Goal: Transaction & Acquisition: Book appointment/travel/reservation

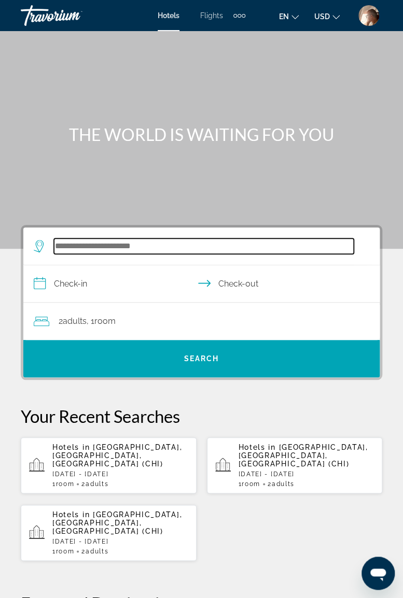
click at [155, 245] on input "Search widget" at bounding box center [204, 246] width 300 height 16
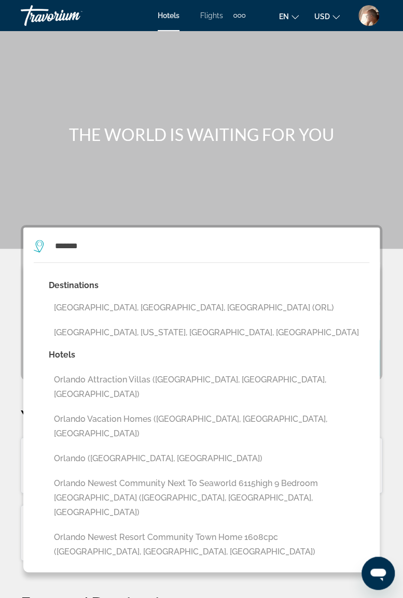
click at [126, 302] on button "[GEOGRAPHIC_DATA], [GEOGRAPHIC_DATA], [GEOGRAPHIC_DATA] (ORL)" at bounding box center [209, 308] width 320 height 20
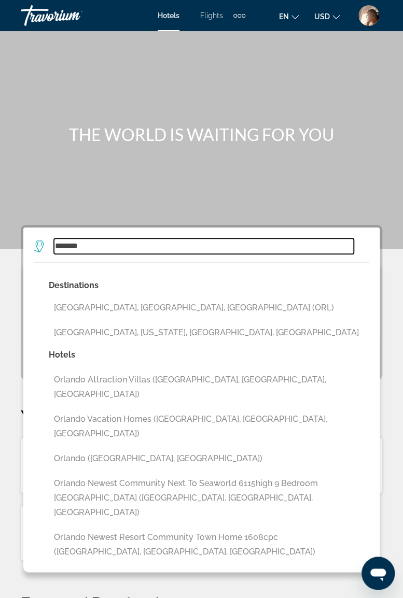
type input "**********"
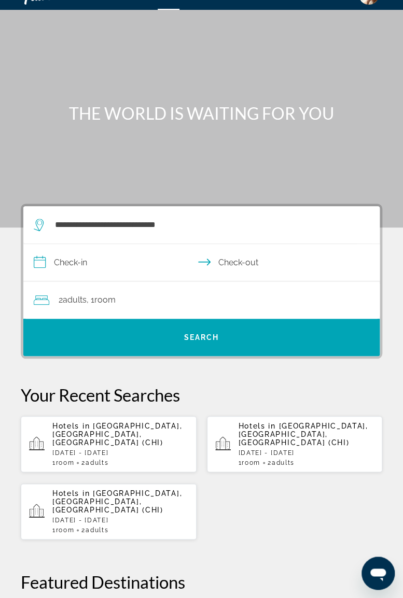
click at [148, 264] on input "**********" at bounding box center [203, 264] width 360 height 40
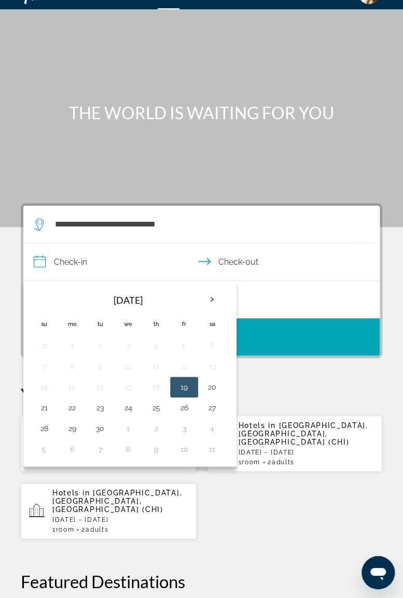
scroll to position [21, 0]
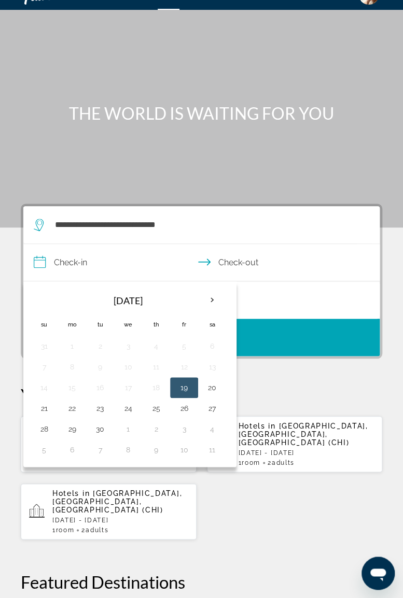
click at [206, 299] on th "Next month" at bounding box center [212, 300] width 28 height 23
click at [212, 296] on th "Next month" at bounding box center [212, 300] width 28 height 23
click at [208, 303] on th "Next month" at bounding box center [212, 300] width 28 height 23
click at [213, 305] on th "Next month" at bounding box center [212, 300] width 28 height 23
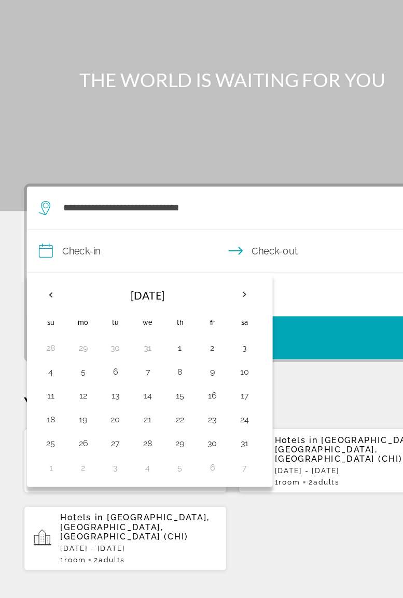
click at [207, 299] on th "Next month" at bounding box center [212, 300] width 28 height 23
click at [155, 425] on button "26" at bounding box center [156, 429] width 17 height 15
click at [46, 447] on button "1" at bounding box center [44, 450] width 17 height 15
type input "**********"
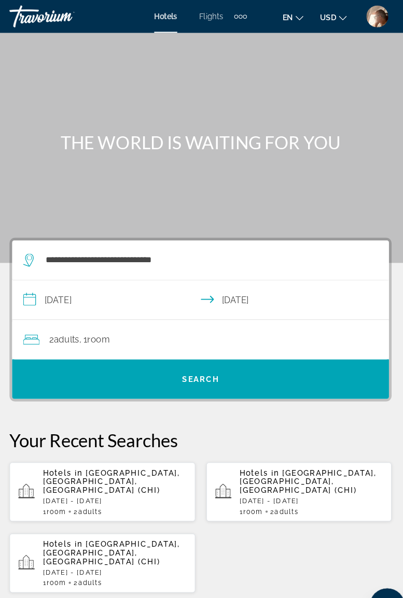
scroll to position [0, 0]
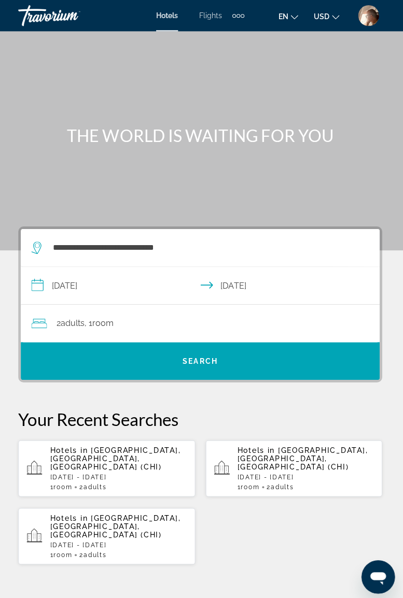
click at [204, 319] on div "2 Adult Adults , 1 Room rooms" at bounding box center [207, 321] width 346 height 15
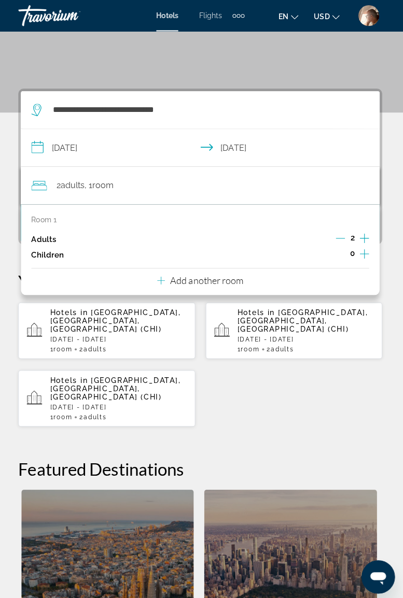
scroll to position [83, 0]
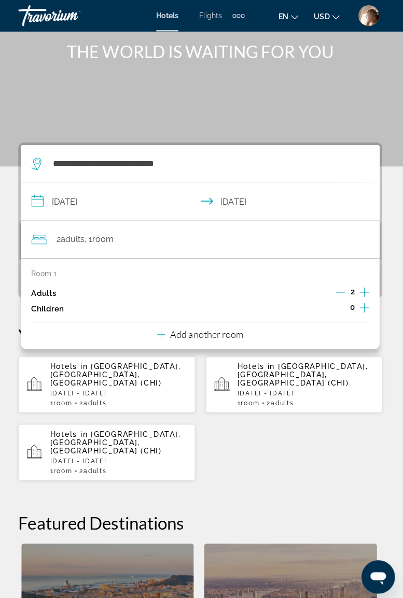
click at [328, 443] on div "Hotels in [GEOGRAPHIC_DATA], [GEOGRAPHIC_DATA], [GEOGRAPHIC_DATA] (CHI) [DATE] …" at bounding box center [201, 415] width 361 height 124
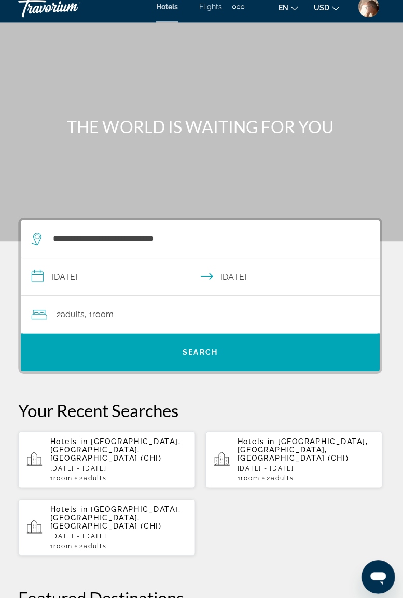
scroll to position [0, 0]
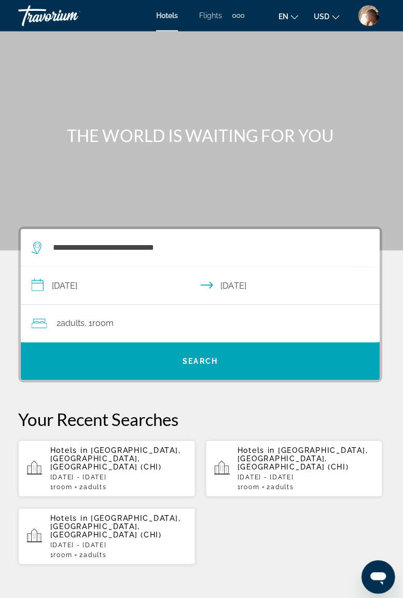
click at [201, 353] on span "Search widget" at bounding box center [201, 358] width 356 height 25
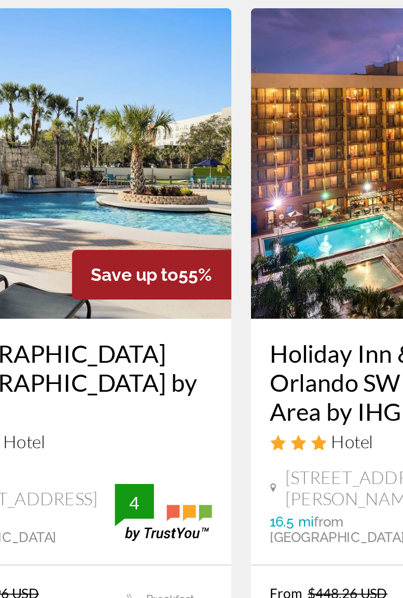
scroll to position [333, 0]
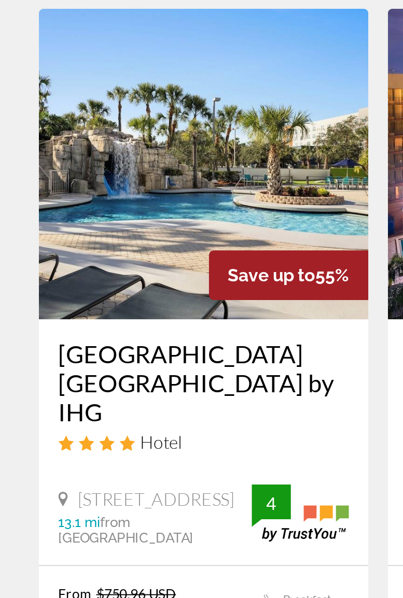
click at [123, 453] on div "Hotel" at bounding box center [108, 458] width 155 height 11
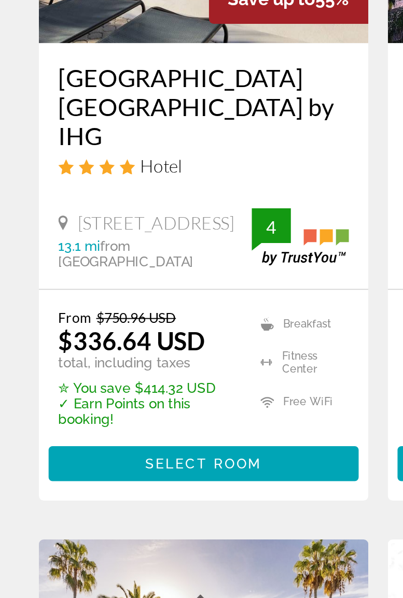
scroll to position [475, 0]
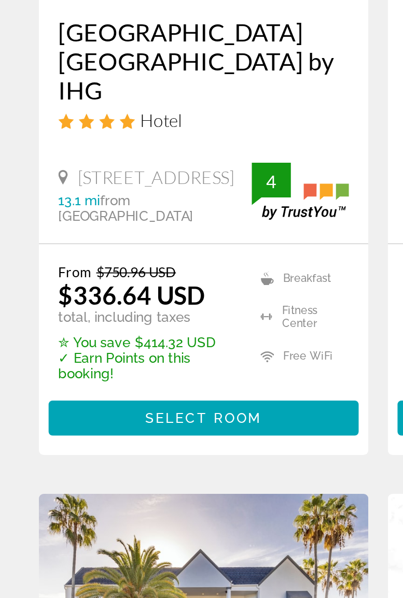
click at [126, 383] on div "[GEOGRAPHIC_DATA] [GEOGRAPHIC_DATA] by IHG Hotel [STREET_ADDRESS] 13.1 mi from …" at bounding box center [109, 316] width 176 height 131
click at [124, 480] on span "Select Room" at bounding box center [108, 476] width 62 height 8
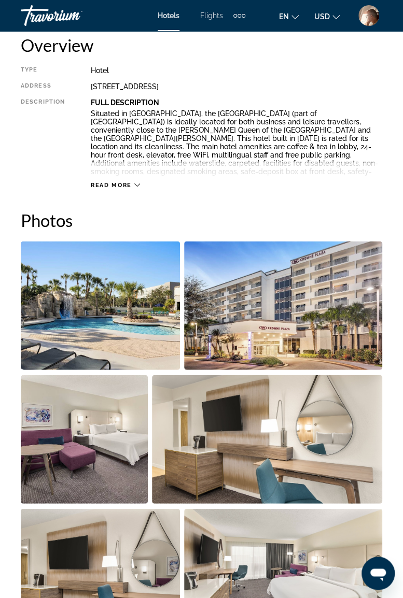
scroll to position [550, 0]
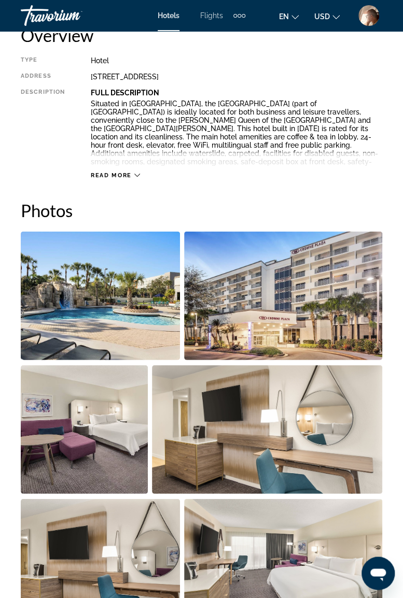
click at [134, 306] on img "Open full-screen image slider" at bounding box center [100, 295] width 159 height 129
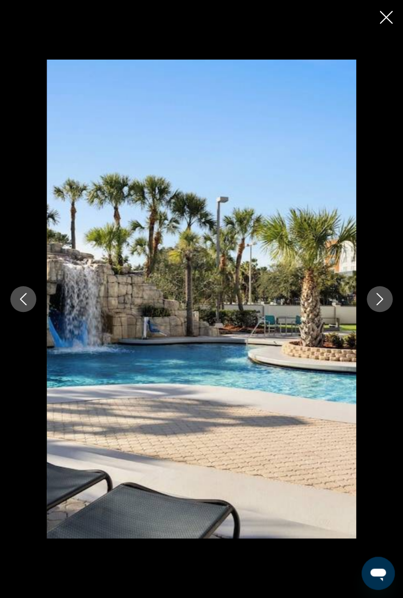
click at [373, 309] on button "Next image" at bounding box center [379, 299] width 26 height 26
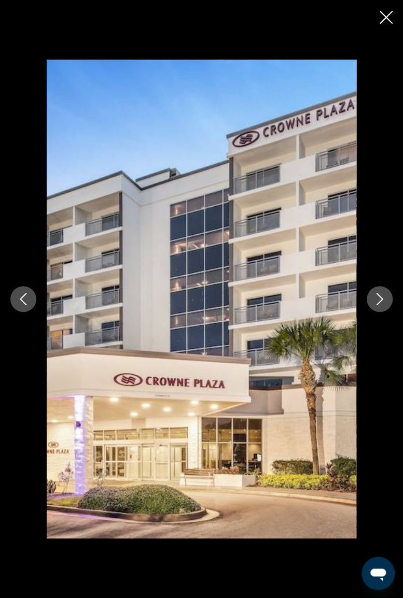
click at [381, 308] on button "Next image" at bounding box center [379, 299] width 26 height 26
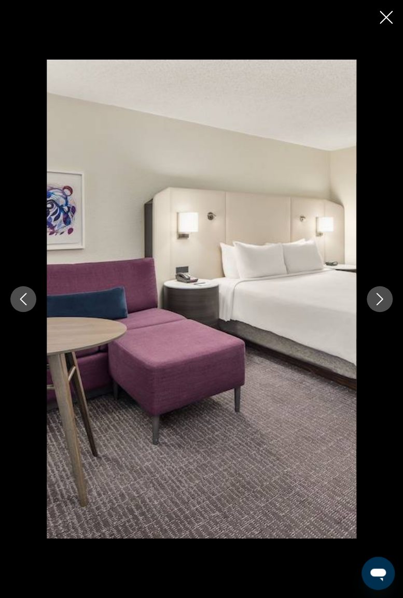
click at [378, 303] on icon "Next image" at bounding box center [379, 299] width 7 height 12
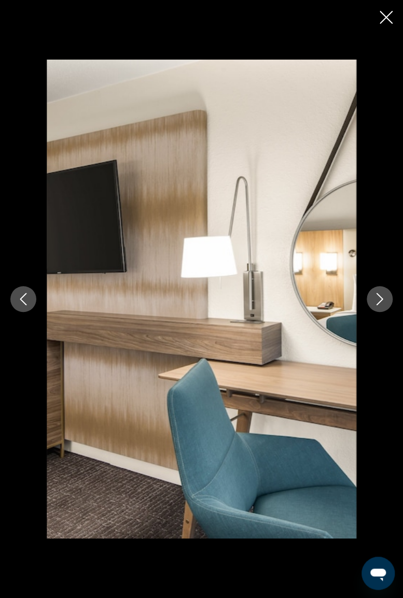
click at [384, 303] on icon "Next image" at bounding box center [379, 299] width 12 height 12
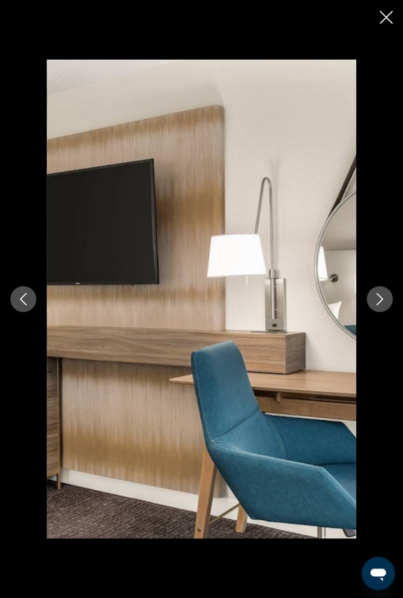
click at [379, 303] on icon "Next image" at bounding box center [379, 299] width 12 height 12
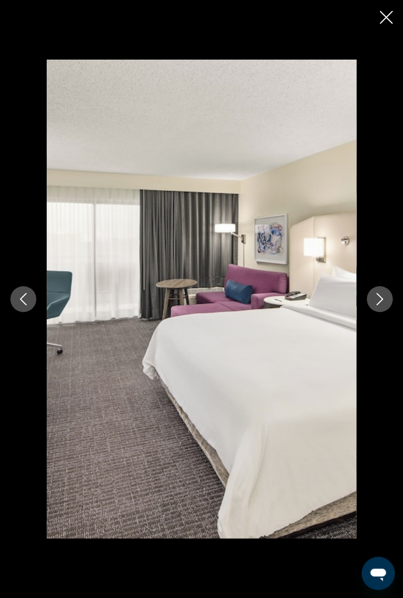
click at [381, 302] on icon "Next image" at bounding box center [379, 299] width 12 height 12
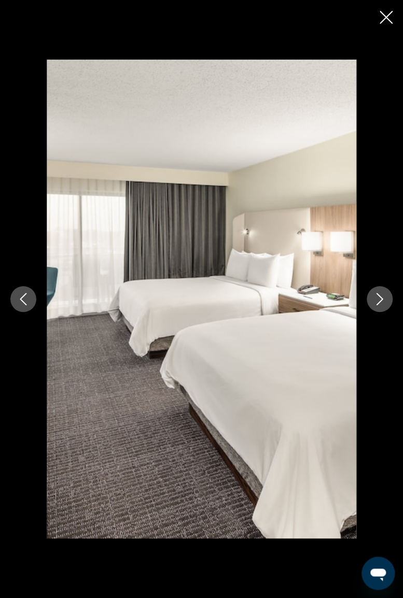
click at [384, 308] on button "Next image" at bounding box center [379, 299] width 26 height 26
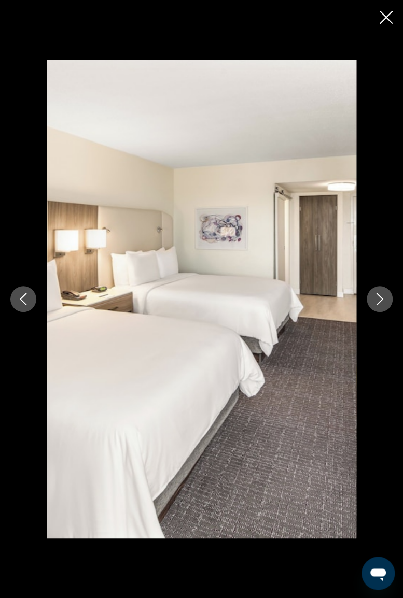
click at [384, 309] on button "Next image" at bounding box center [379, 299] width 26 height 26
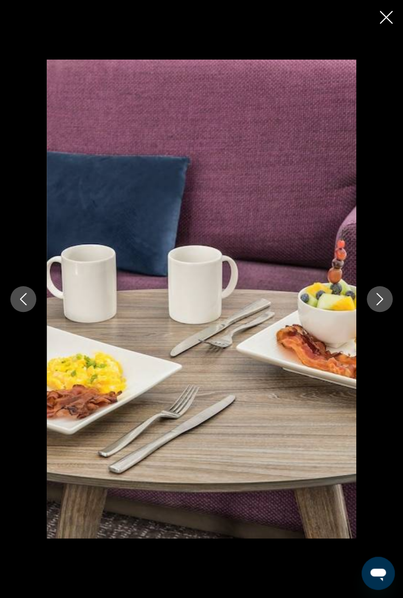
click at [388, 310] on div "prev next" at bounding box center [201, 299] width 403 height 478
click at [377, 298] on icon "Next image" at bounding box center [379, 299] width 12 height 12
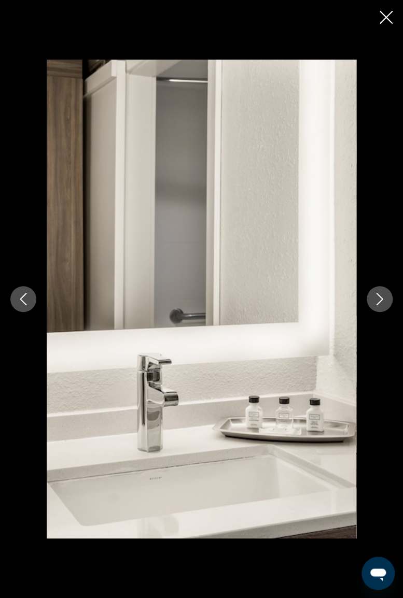
click at [381, 312] on button "Next image" at bounding box center [379, 299] width 26 height 26
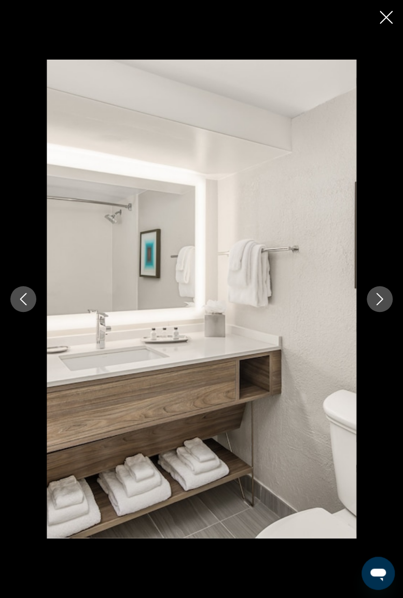
click at [381, 26] on button "Close slideshow" at bounding box center [385, 18] width 13 height 16
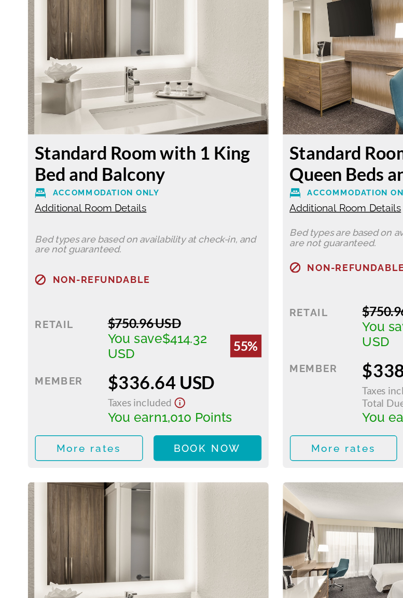
scroll to position [1804, 0]
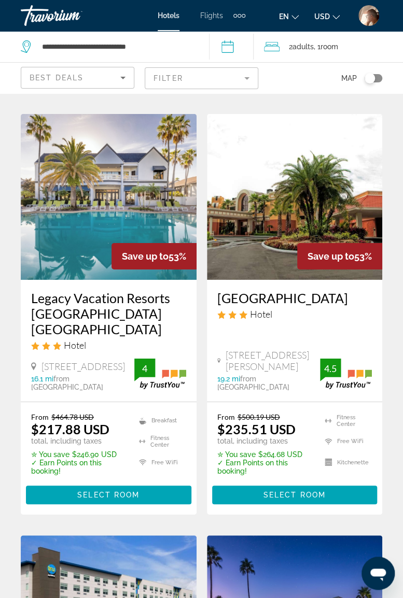
click at [311, 306] on h3 "[GEOGRAPHIC_DATA]" at bounding box center [294, 298] width 155 height 16
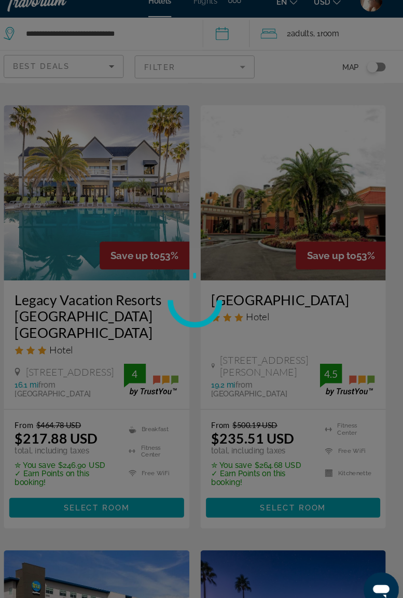
scroll to position [876, 0]
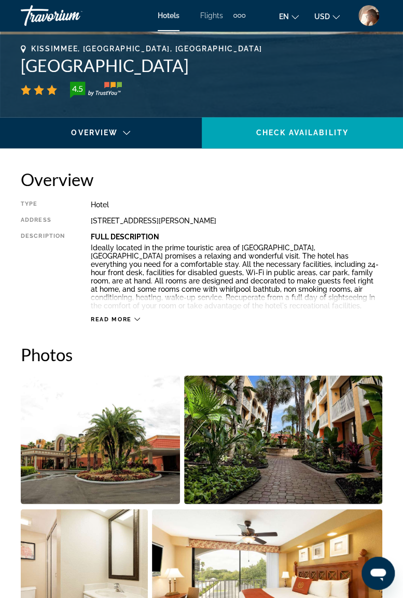
scroll to position [404, 0]
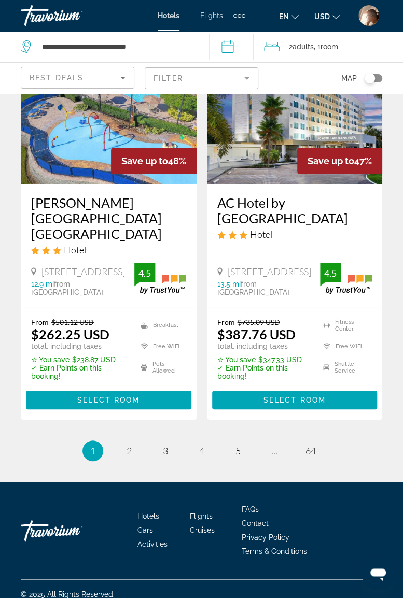
scroll to position [2259, 0]
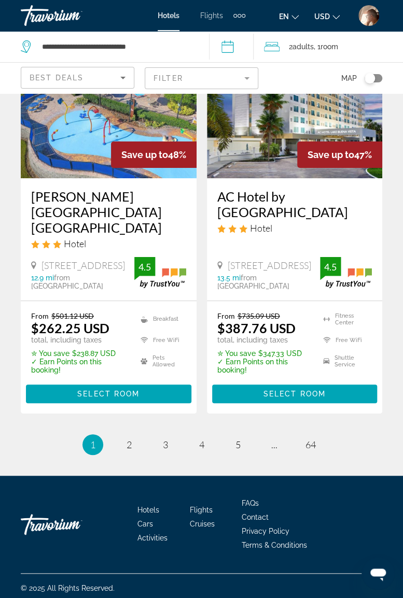
click at [128, 440] on span "2" at bounding box center [128, 444] width 5 height 11
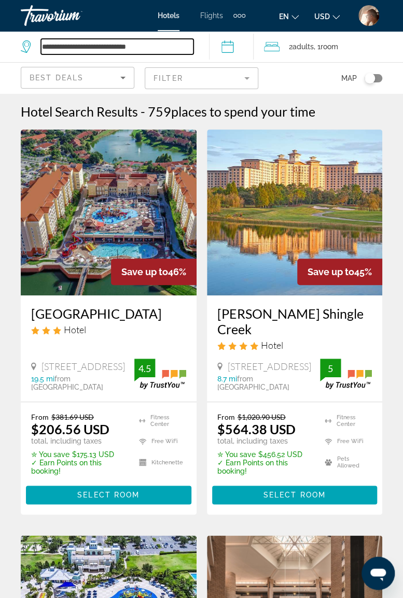
click at [174, 43] on input "**********" at bounding box center [117, 47] width 152 height 16
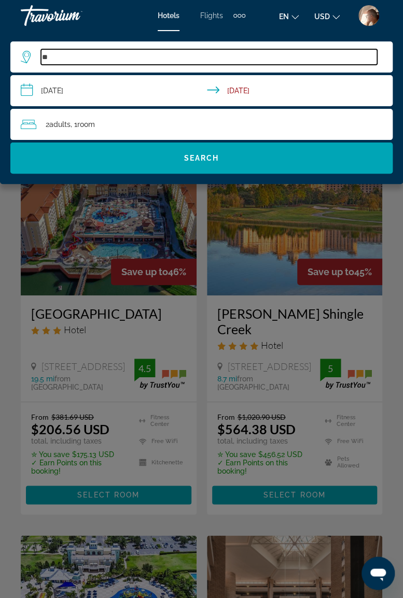
type input "*"
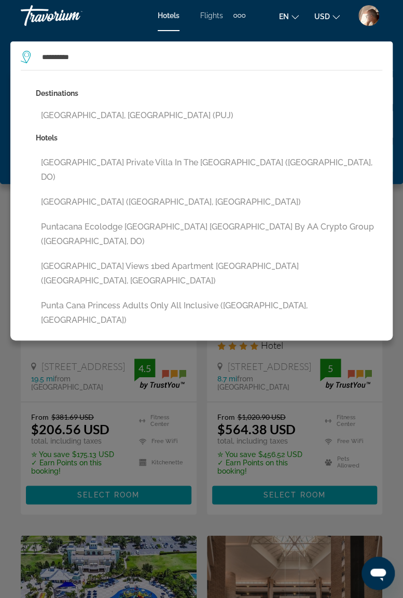
click at [132, 117] on button "[GEOGRAPHIC_DATA], [GEOGRAPHIC_DATA] (PUJ)" at bounding box center [209, 116] width 346 height 20
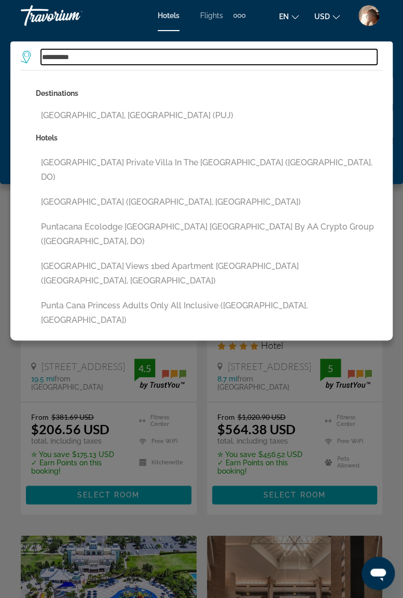
type input "**********"
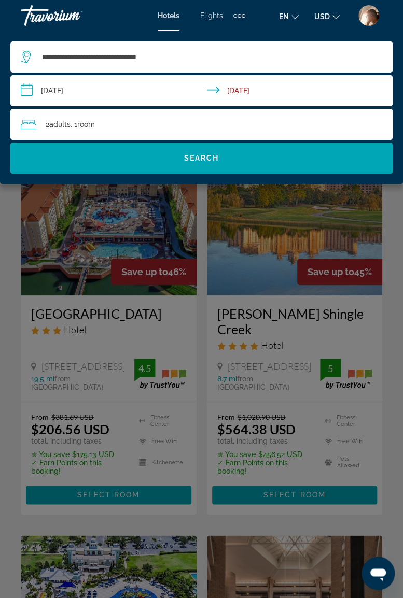
click at [138, 90] on input "**********" at bounding box center [203, 92] width 386 height 34
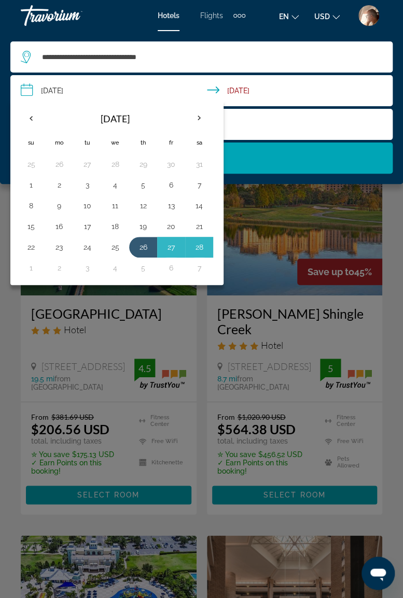
click at [193, 116] on th "Next month" at bounding box center [199, 118] width 28 height 23
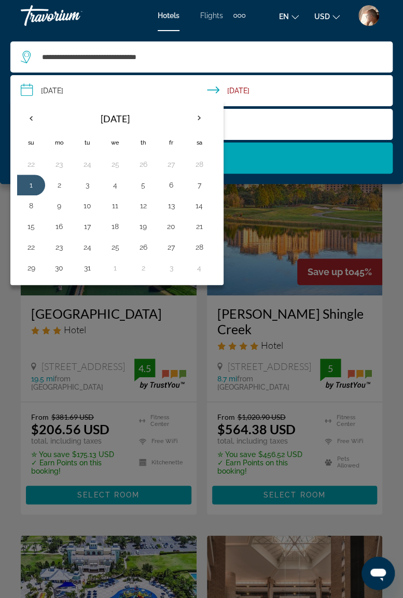
click at [33, 182] on button "1" at bounding box center [31, 185] width 17 height 15
click at [172, 187] on button "6" at bounding box center [171, 185] width 17 height 15
type input "**********"
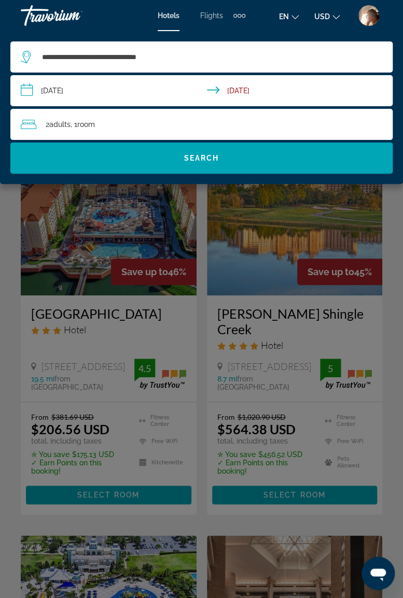
click at [205, 154] on span "Search" at bounding box center [201, 158] width 35 height 8
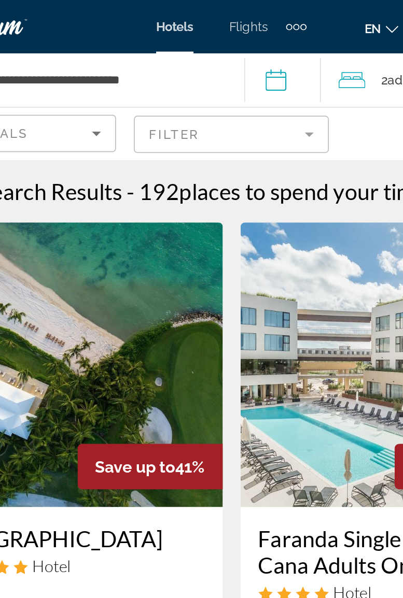
click at [230, 46] on input "**********" at bounding box center [233, 48] width 49 height 34
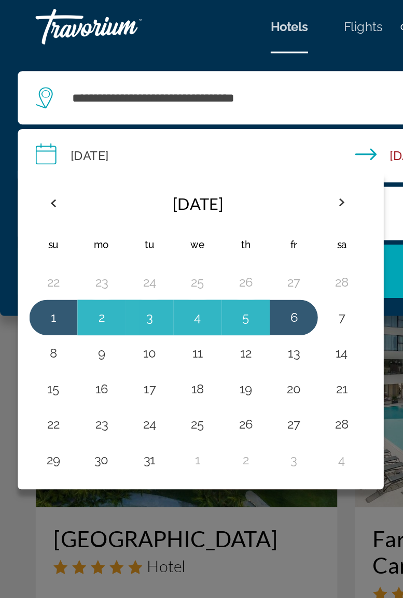
click at [201, 294] on div "Main content" at bounding box center [201, 299] width 403 height 598
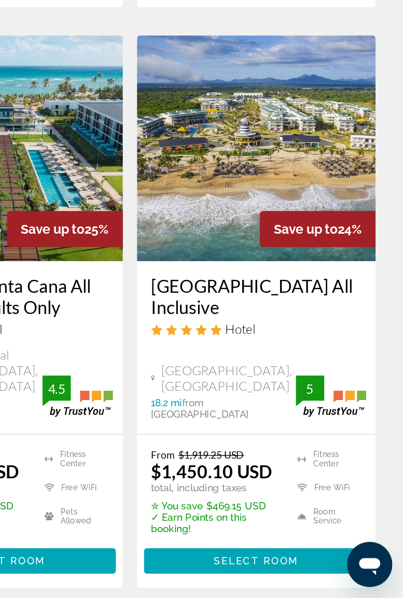
scroll to position [1212, 0]
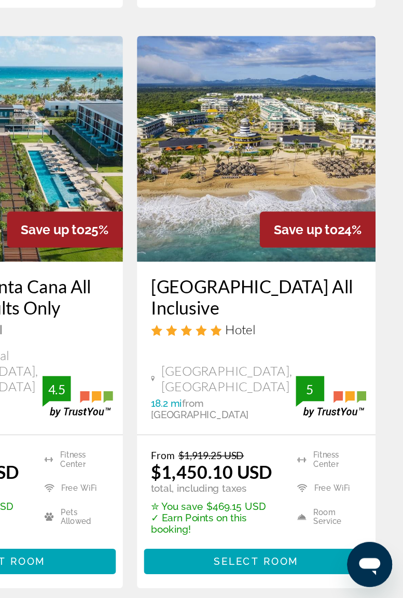
click at [288, 567] on span "Select Room" at bounding box center [294, 571] width 62 height 8
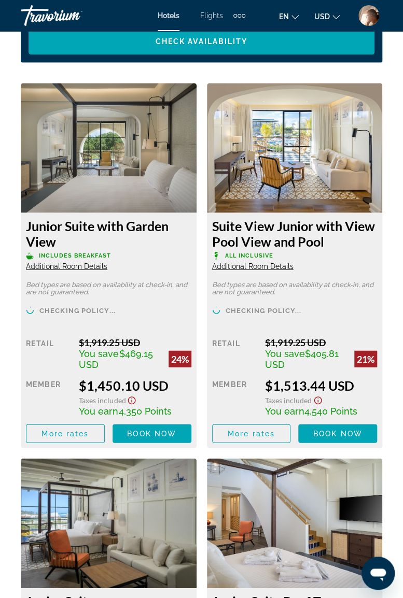
scroll to position [1770, 0]
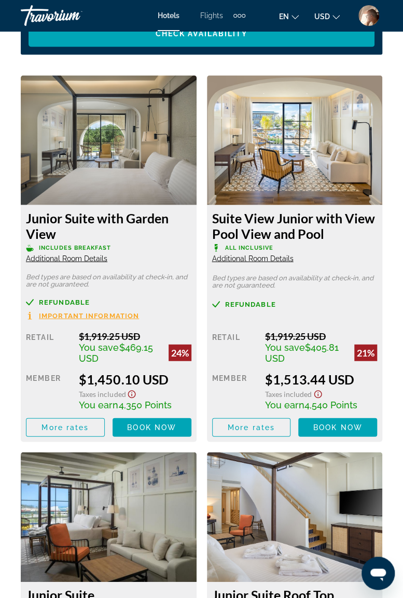
click at [328, 429] on span "Book now" at bounding box center [337, 427] width 49 height 8
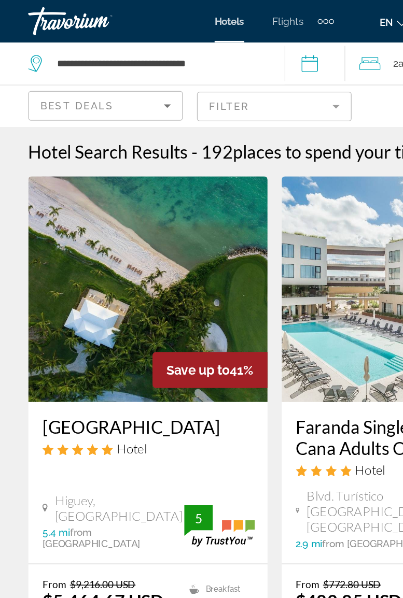
click at [245, 82] on mat-form-field "Filter" at bounding box center [202, 78] width 114 height 22
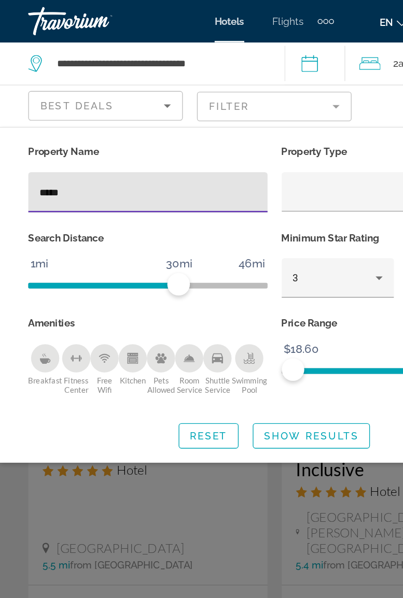
type input "******"
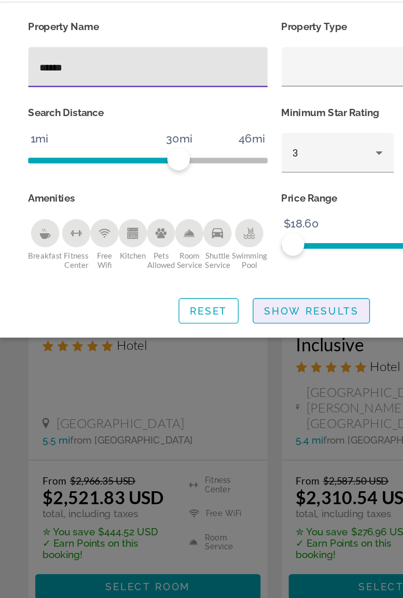
click at [238, 319] on span "Show Results" at bounding box center [228, 320] width 69 height 8
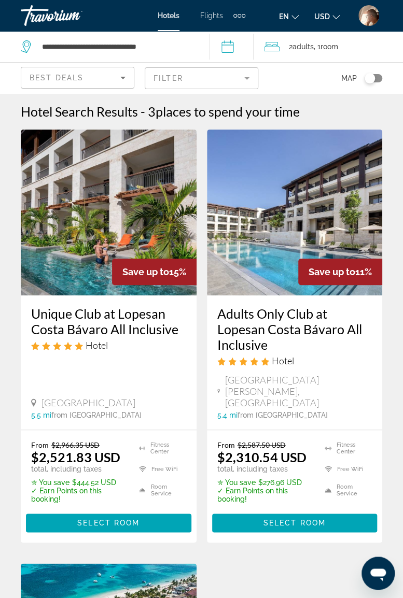
click at [122, 519] on span "Select Room" at bounding box center [108, 523] width 62 height 8
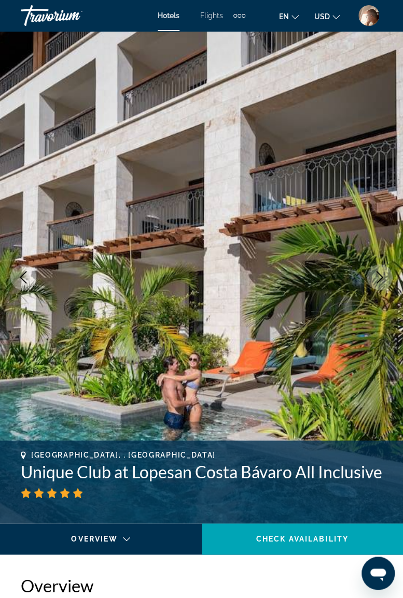
click at [54, 14] on div "Travorium" at bounding box center [73, 15] width 104 height 27
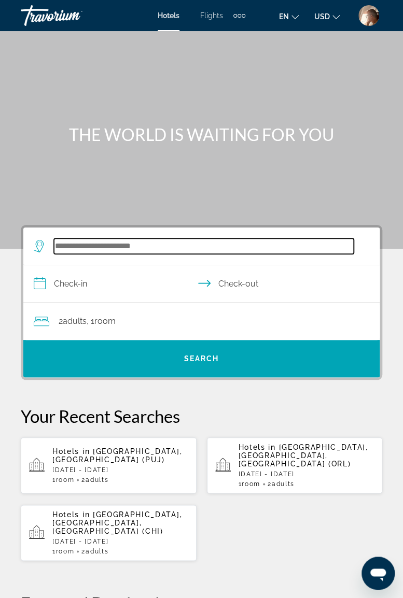
click at [115, 244] on input "Search widget" at bounding box center [204, 246] width 300 height 16
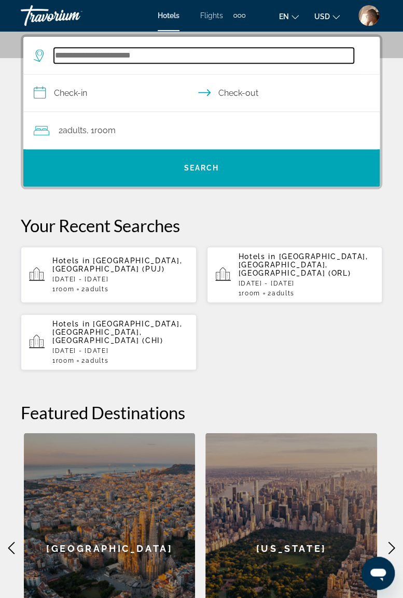
scroll to position [191, 0]
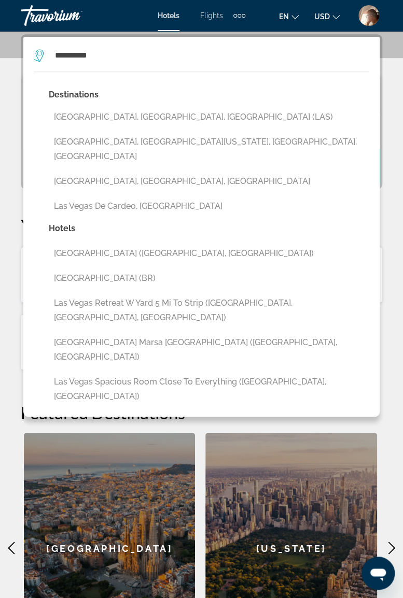
click at [131, 115] on button "[GEOGRAPHIC_DATA], [GEOGRAPHIC_DATA], [GEOGRAPHIC_DATA] (LAS)" at bounding box center [209, 117] width 320 height 20
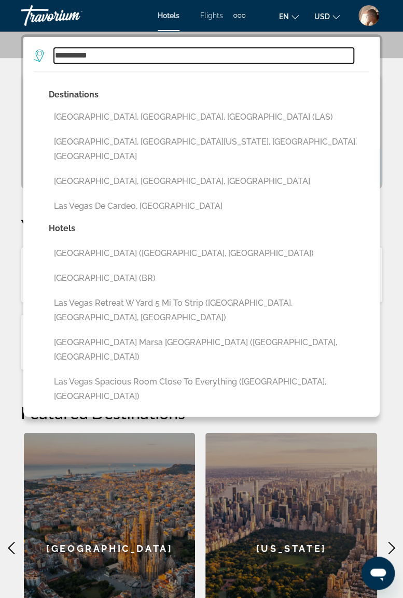
type input "**********"
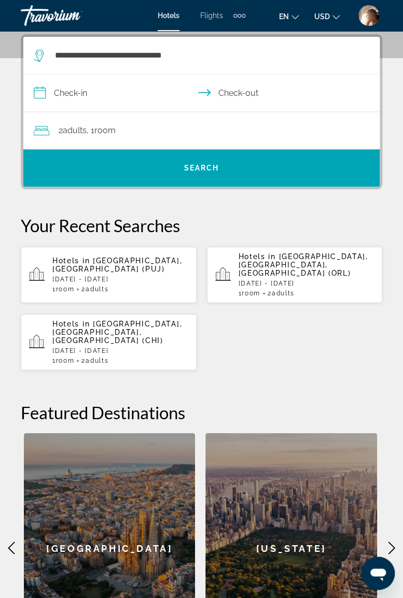
click at [109, 90] on input "**********" at bounding box center [203, 95] width 360 height 40
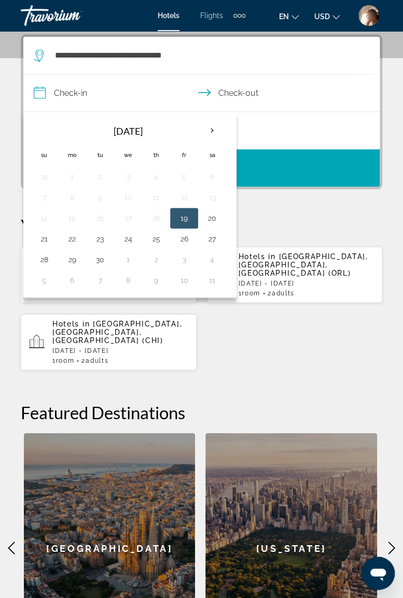
click at [211, 132] on th "Next month" at bounding box center [212, 130] width 28 height 23
click at [44, 234] on button "19" at bounding box center [44, 239] width 17 height 15
click at [161, 239] on button "23" at bounding box center [156, 239] width 17 height 15
type input "**********"
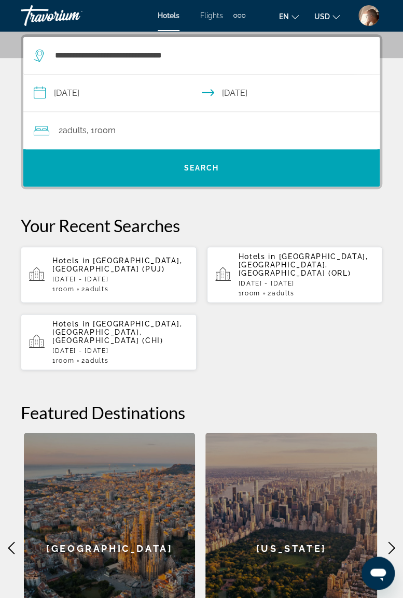
click at [186, 164] on span "Search" at bounding box center [201, 168] width 35 height 8
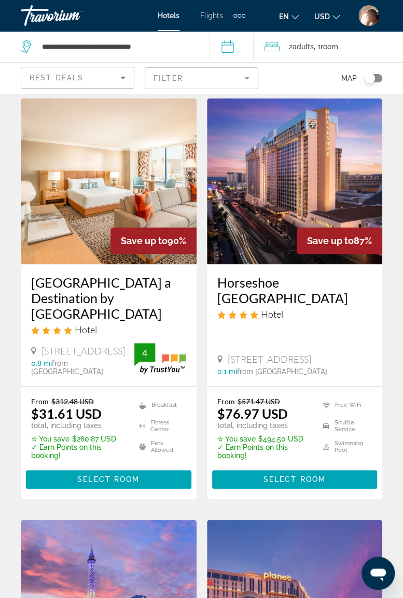
scroll to position [25, 0]
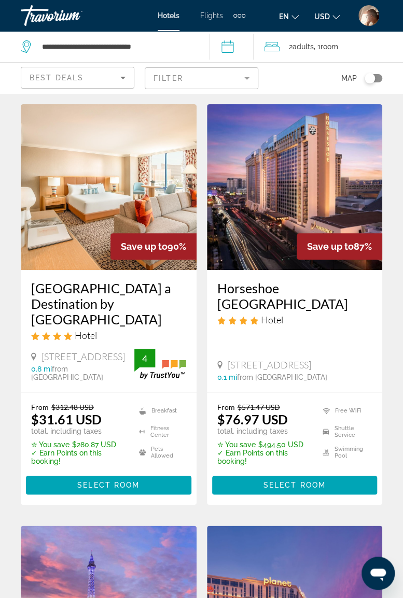
click at [229, 47] on input "**********" at bounding box center [233, 48] width 49 height 34
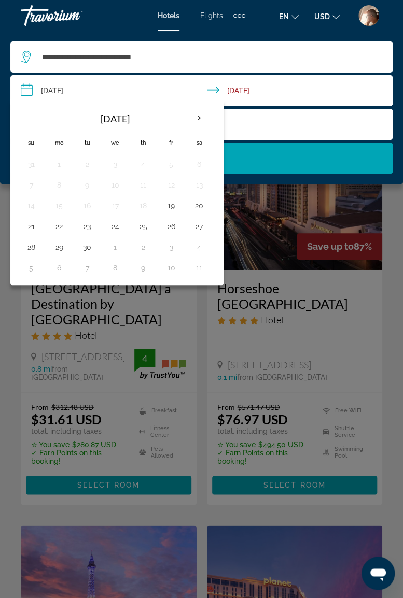
click at [202, 507] on div "Main content" at bounding box center [201, 299] width 403 height 598
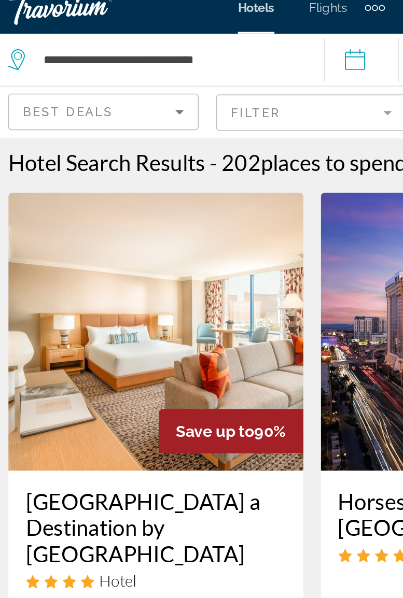
scroll to position [0, 0]
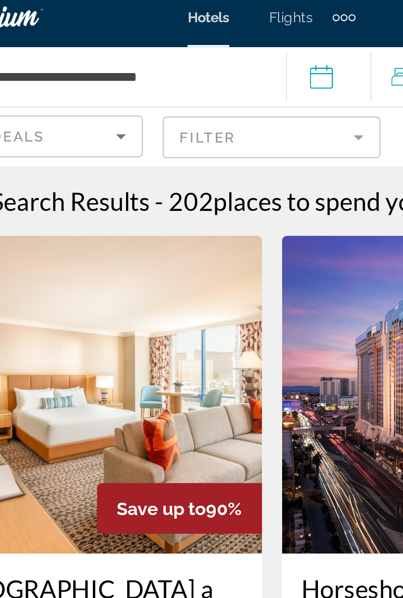
click at [227, 50] on input "**********" at bounding box center [233, 48] width 49 height 34
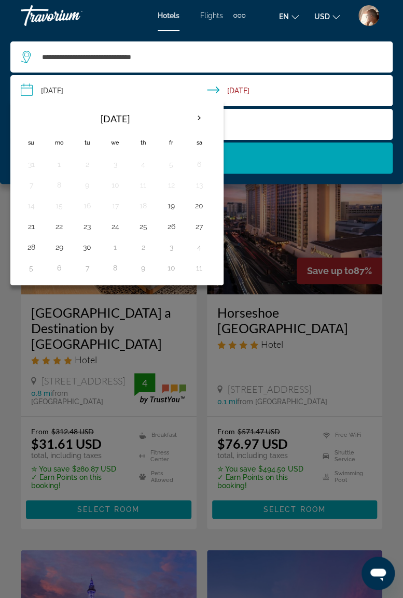
scroll to position [3, 0]
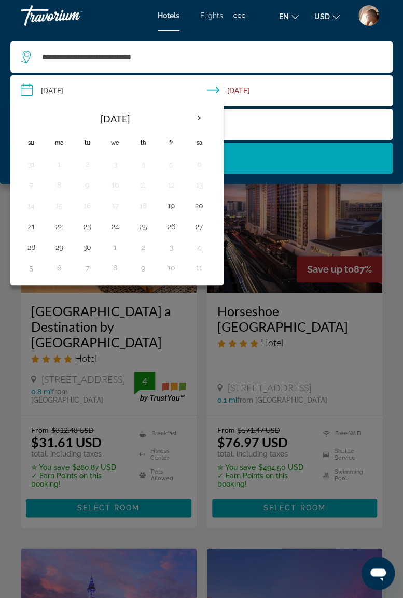
click at [208, 92] on input "**********" at bounding box center [203, 92] width 386 height 34
click at [213, 87] on input "**********" at bounding box center [203, 92] width 386 height 34
click at [197, 121] on th "Next month" at bounding box center [199, 118] width 28 height 23
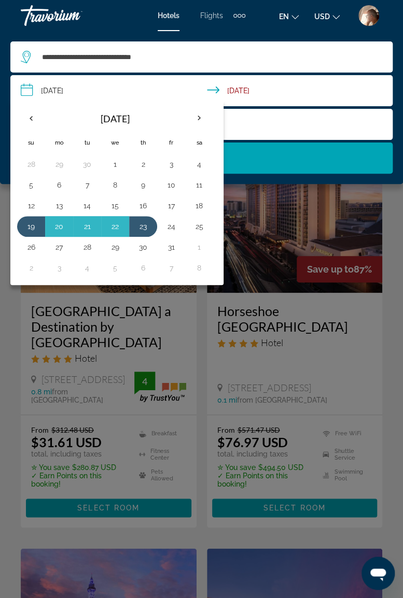
click at [202, 308] on div "Main content" at bounding box center [201, 299] width 403 height 598
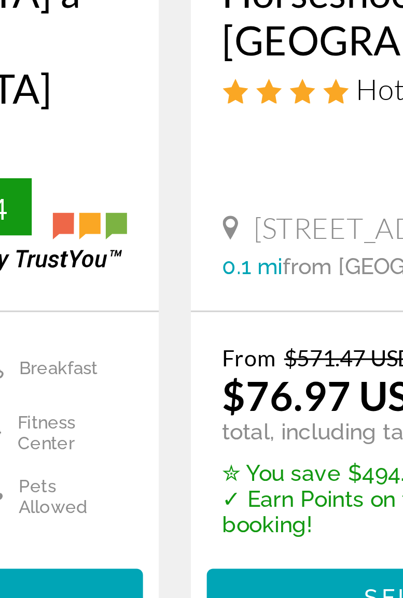
scroll to position [88, 0]
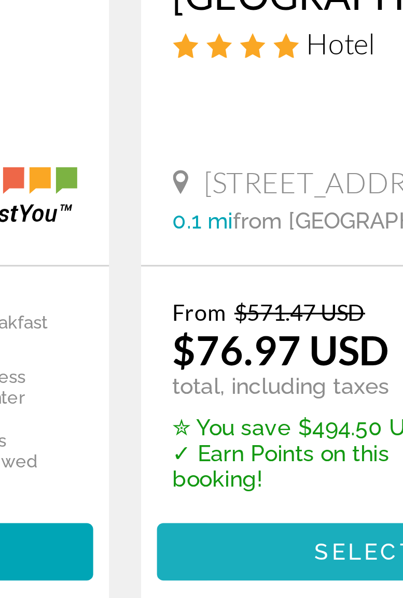
click at [260, 415] on span "Main content" at bounding box center [294, 422] width 165 height 25
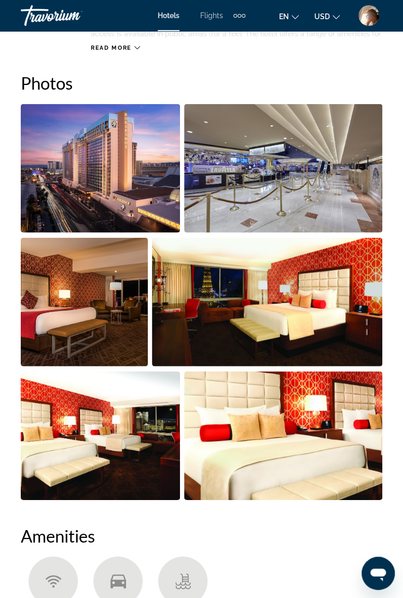
scroll to position [680, 0]
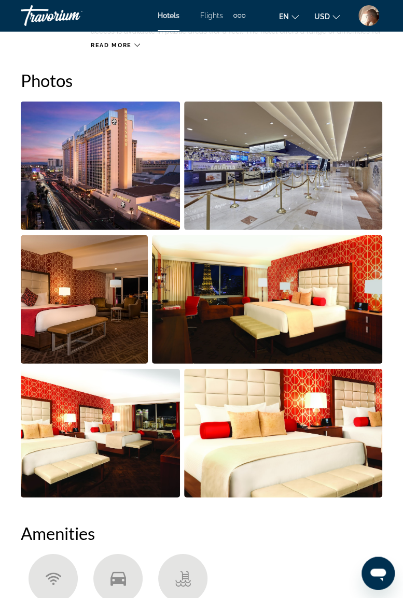
click at [125, 180] on img "Open full-screen image slider" at bounding box center [100, 166] width 159 height 129
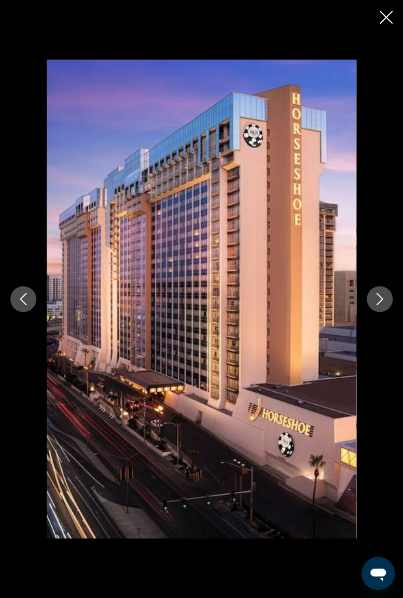
click at [385, 300] on icon "Next image" at bounding box center [379, 299] width 12 height 12
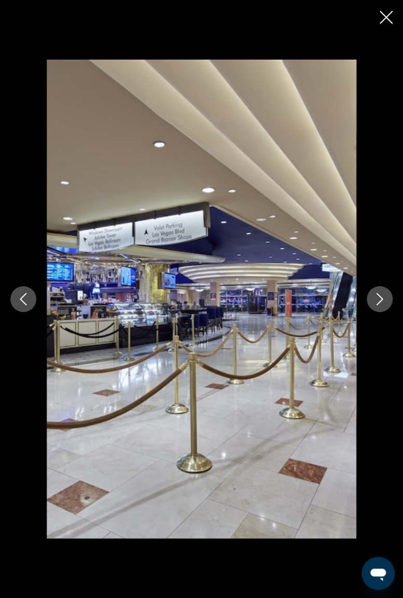
click at [383, 305] on icon "Next image" at bounding box center [379, 299] width 12 height 12
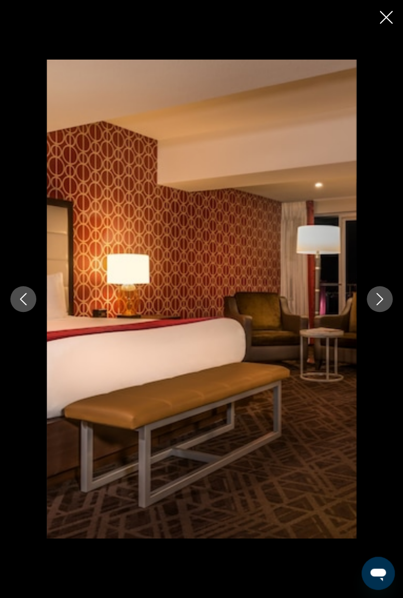
click at [375, 308] on button "Next image" at bounding box center [379, 299] width 26 height 26
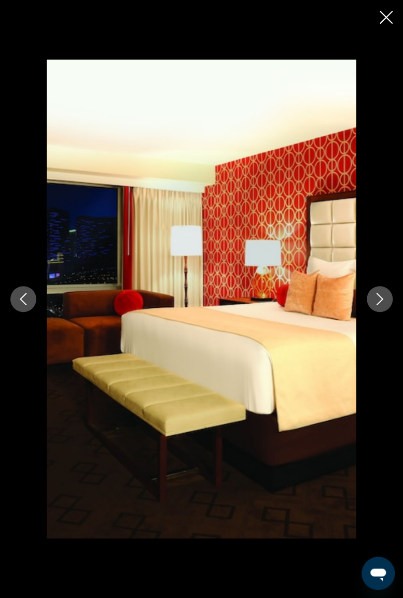
click at [379, 309] on button "Next image" at bounding box center [379, 299] width 26 height 26
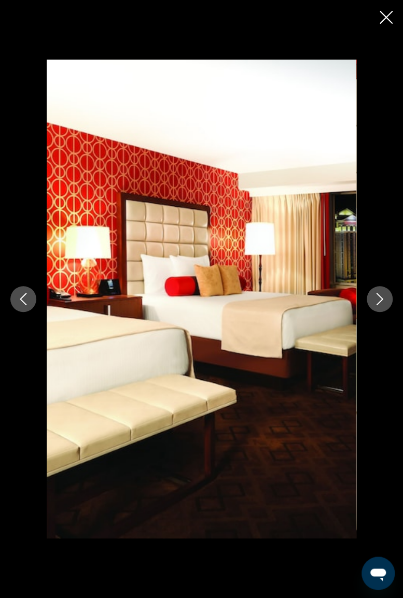
click at [379, 308] on button "Next image" at bounding box center [379, 299] width 26 height 26
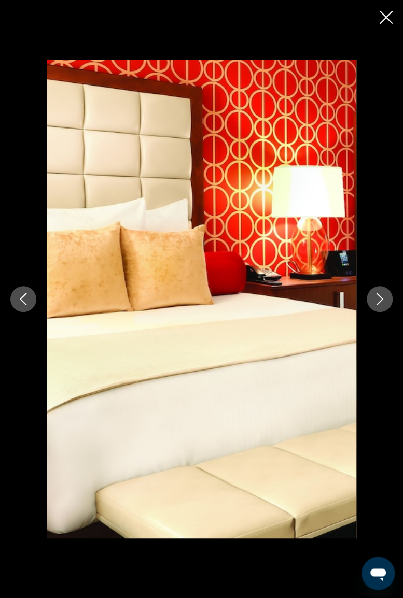
click at [377, 307] on button "Next image" at bounding box center [379, 299] width 26 height 26
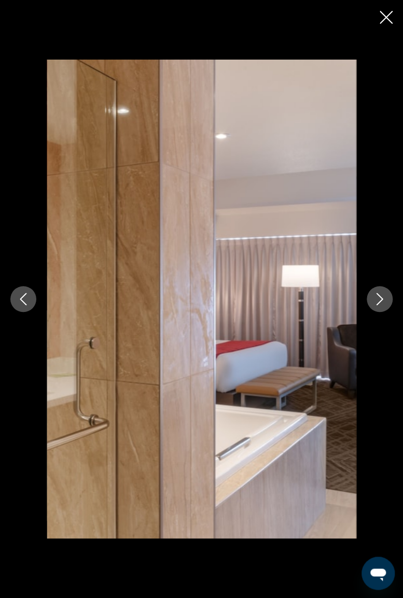
click at [379, 305] on icon "Next image" at bounding box center [379, 299] width 12 height 12
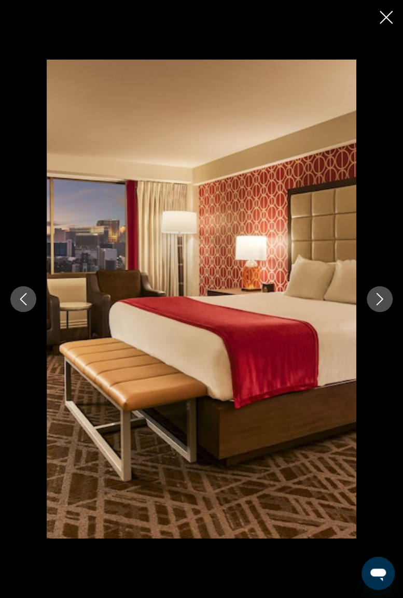
click at [28, 293] on icon "Previous image" at bounding box center [23, 299] width 12 height 12
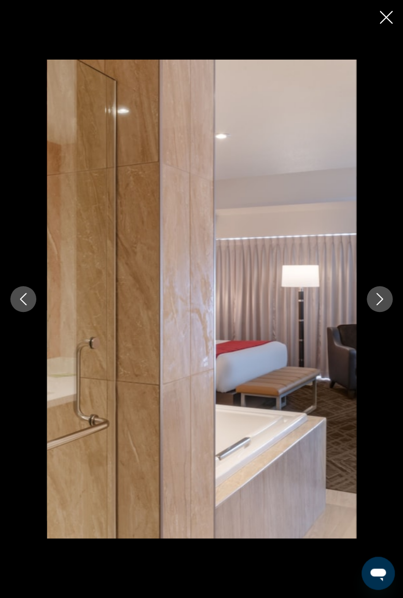
click at [377, 296] on icon "Next image" at bounding box center [379, 299] width 12 height 12
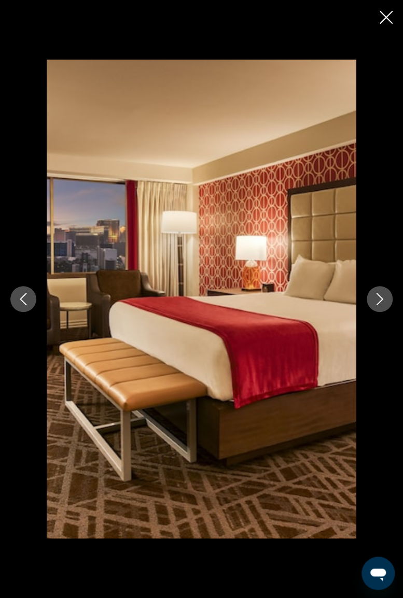
click at [373, 289] on button "Next image" at bounding box center [379, 299] width 26 height 26
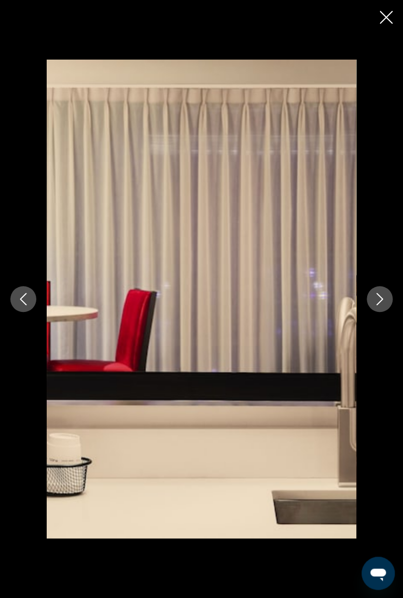
click at [384, 20] on icon "Close slideshow" at bounding box center [385, 17] width 13 height 13
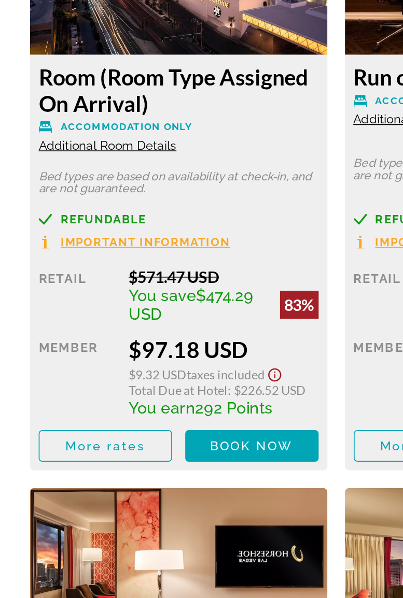
scroll to position [1792, 0]
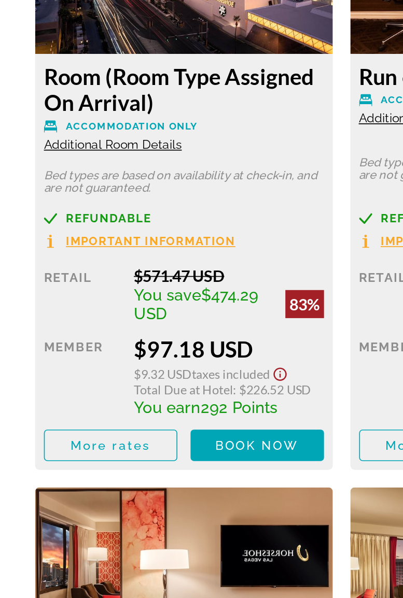
click at [150, 413] on span "Book now" at bounding box center [151, 413] width 49 height 8
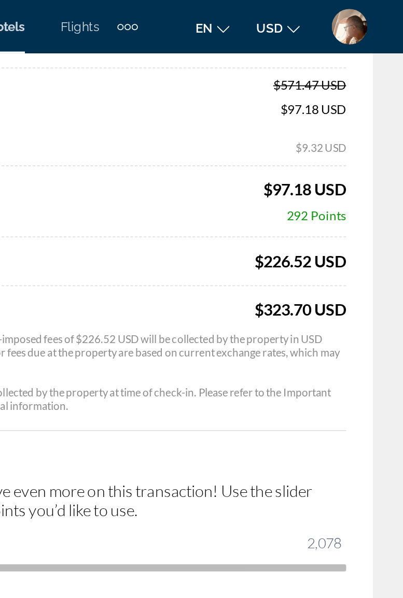
scroll to position [144, 0]
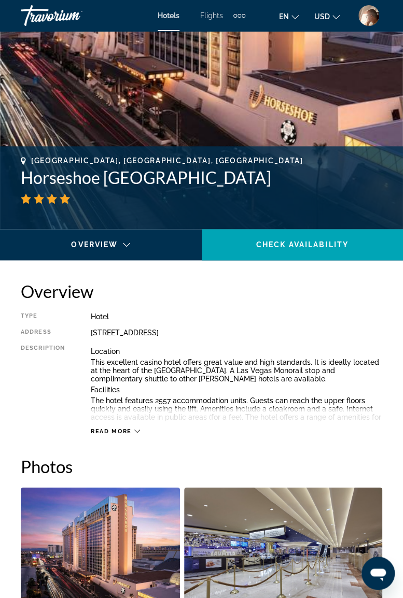
scroll to position [296, 0]
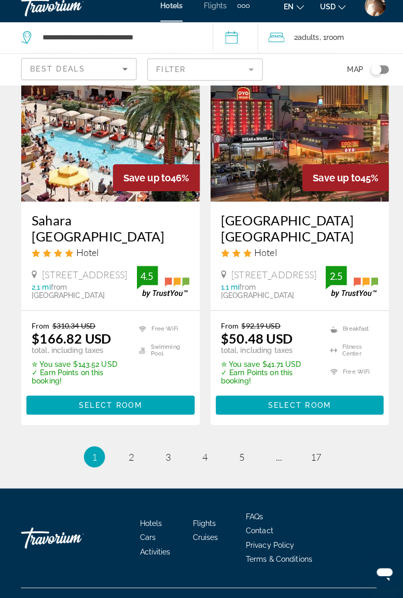
scroll to position [2170, 0]
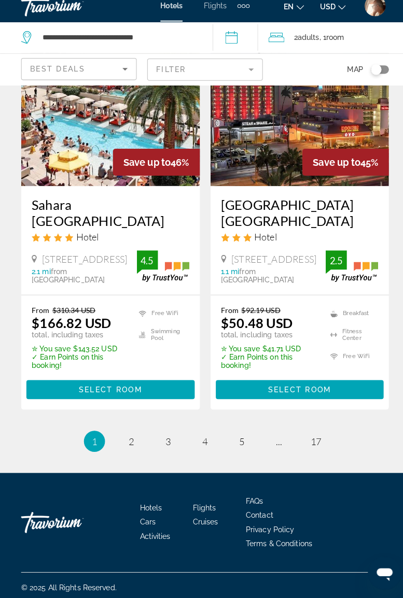
click at [130, 442] on span "2" at bounding box center [128, 443] width 5 height 11
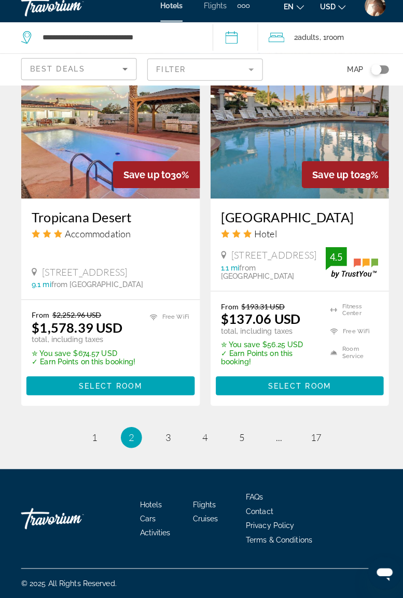
scroll to position [2171, 0]
click at [163, 437] on span "3" at bounding box center [165, 439] width 5 height 11
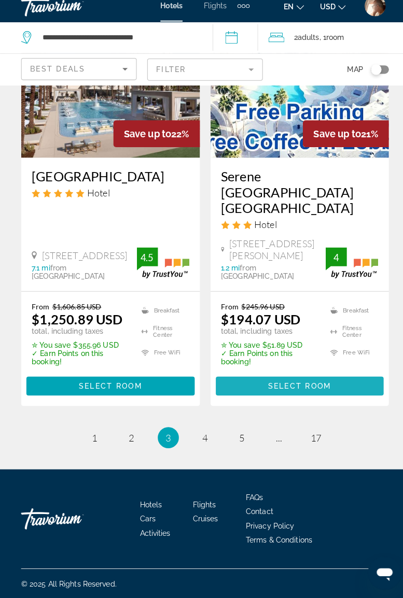
scroll to position [2189, 0]
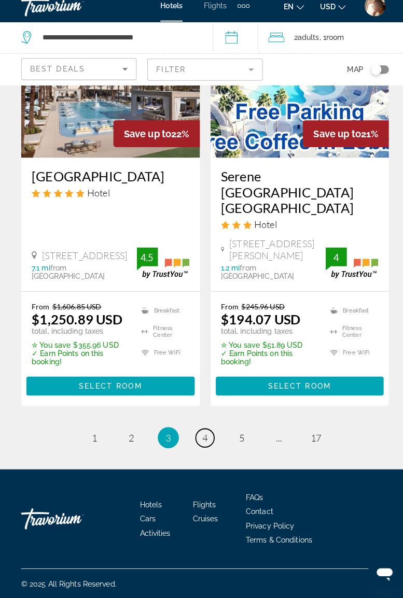
click at [202, 439] on span "4" at bounding box center [201, 439] width 5 height 11
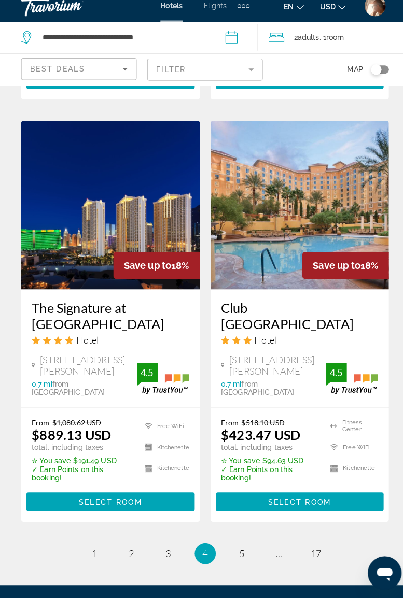
scroll to position [2188, 0]
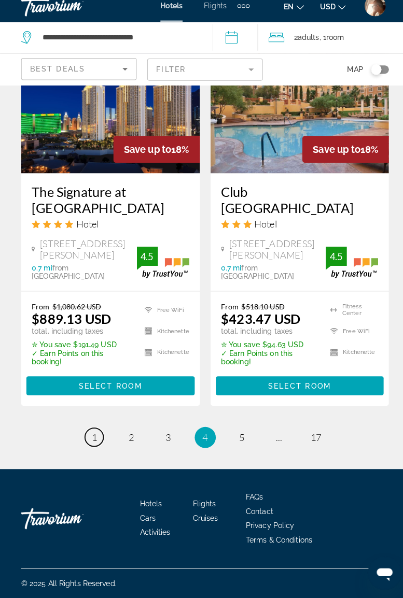
click at [93, 437] on span "1" at bounding box center [92, 439] width 5 height 11
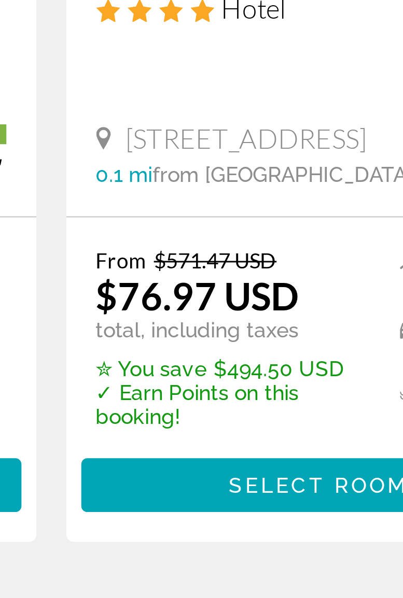
scroll to position [69, 0]
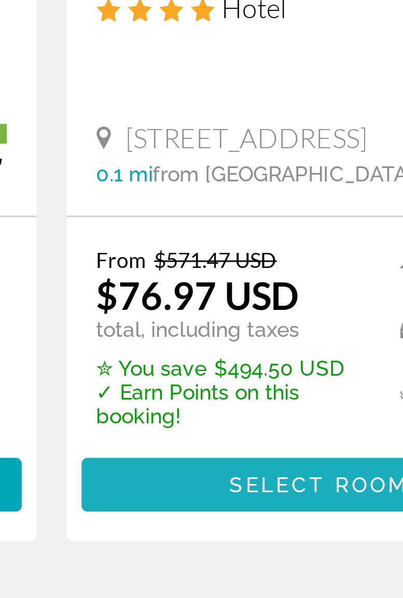
click at [277, 437] on span "Select Room" at bounding box center [294, 441] width 62 height 8
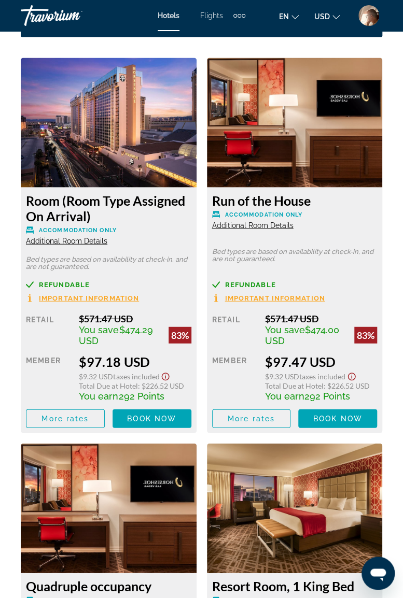
scroll to position [1788, 0]
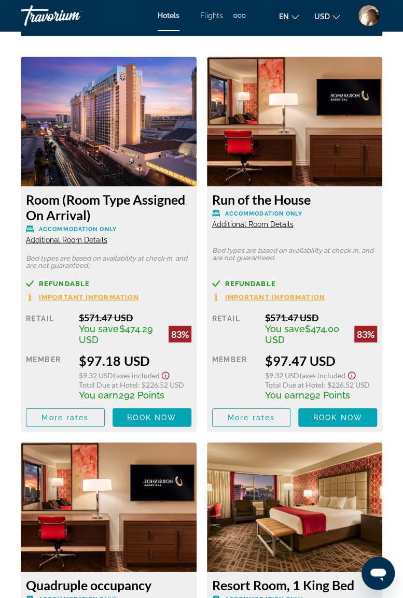
click at [55, 16] on div "Travorium" at bounding box center [73, 15] width 104 height 27
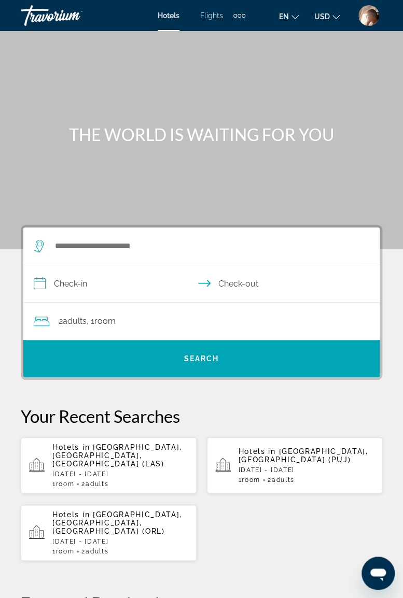
click at [370, 7] on img "User Menu" at bounding box center [368, 15] width 21 height 21
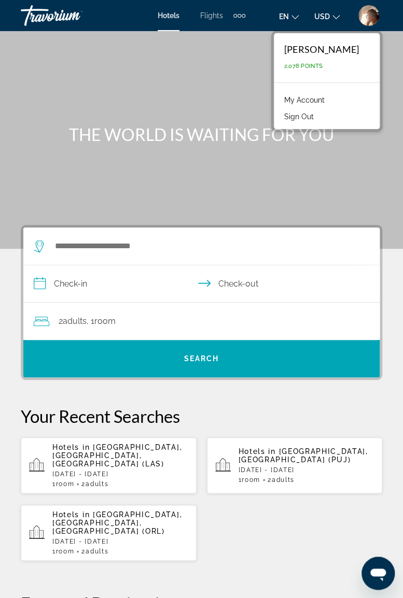
click at [279, 100] on link "My Account" at bounding box center [304, 99] width 51 height 13
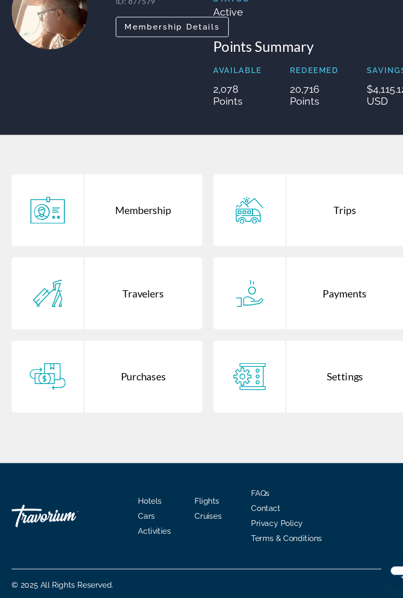
scroll to position [89, 0]
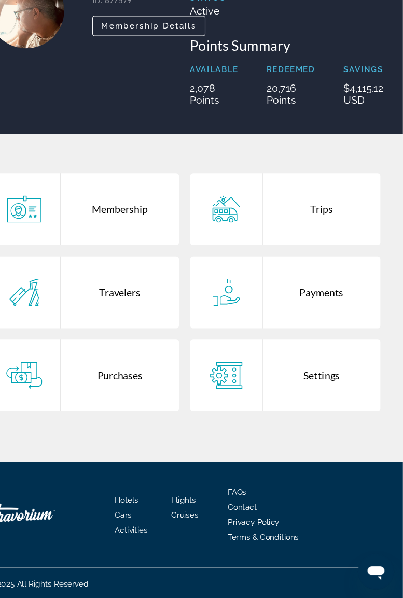
click at [333, 248] on div "Trips" at bounding box center [328, 239] width 109 height 66
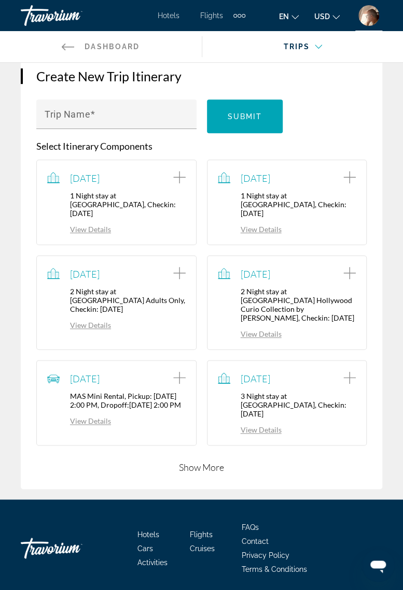
scroll to position [124, 0]
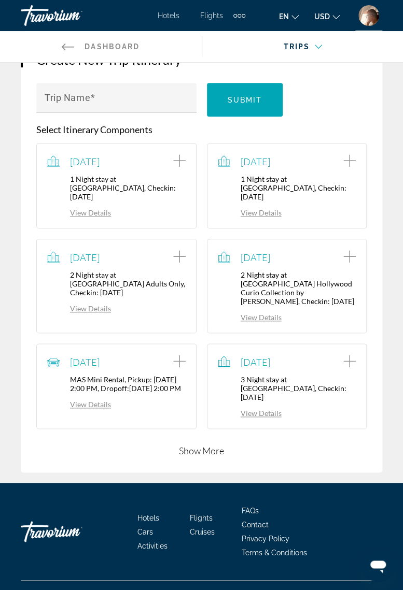
click at [249, 252] on span "[DATE]" at bounding box center [255, 257] width 30 height 11
click at [201, 445] on button "Show More" at bounding box center [201, 451] width 45 height 12
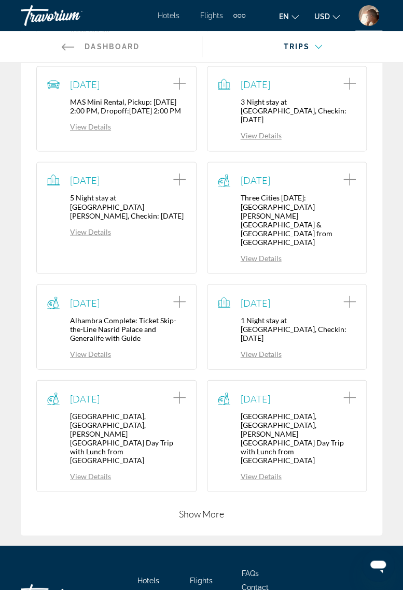
click at [208, 507] on button "Show More" at bounding box center [201, 513] width 45 height 12
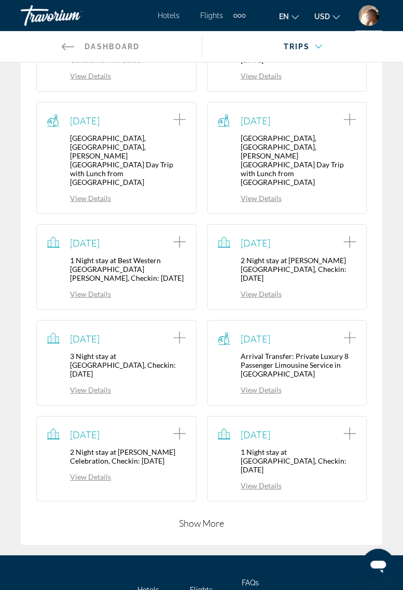
click at [209, 517] on button "Show More" at bounding box center [201, 523] width 45 height 12
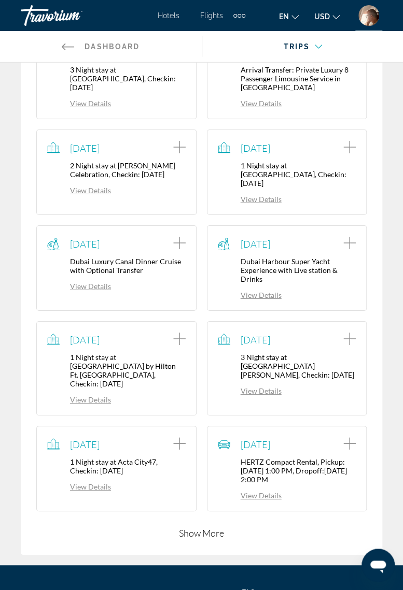
click at [211, 527] on button "Show More" at bounding box center [201, 533] width 45 height 12
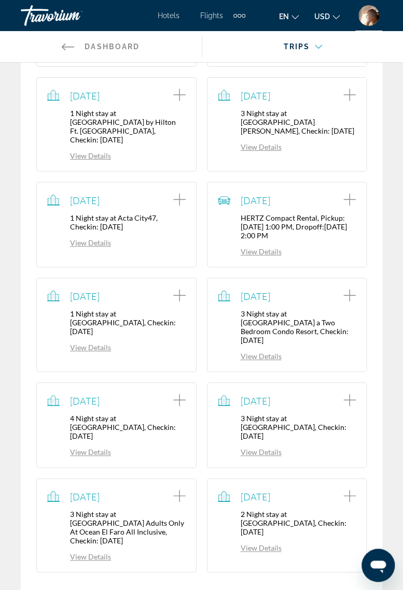
scroll to position [1211, 0]
click at [208, 588] on button "Show More" at bounding box center [201, 594] width 45 height 12
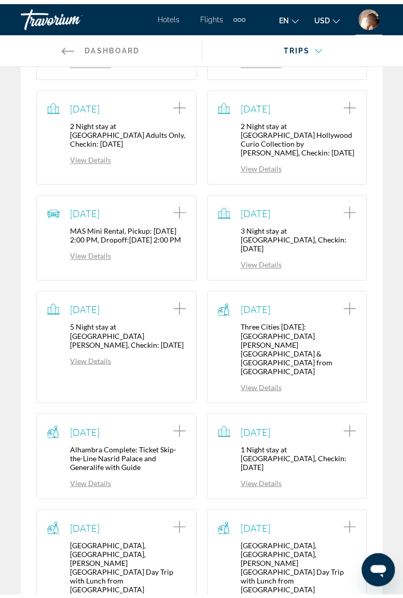
scroll to position [0, 0]
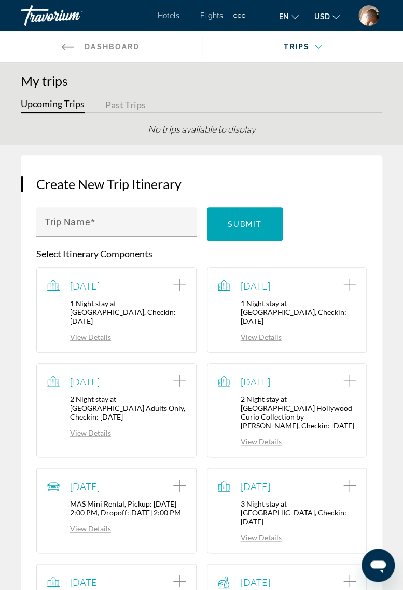
click at [52, 18] on div "Travorium" at bounding box center [73, 15] width 104 height 27
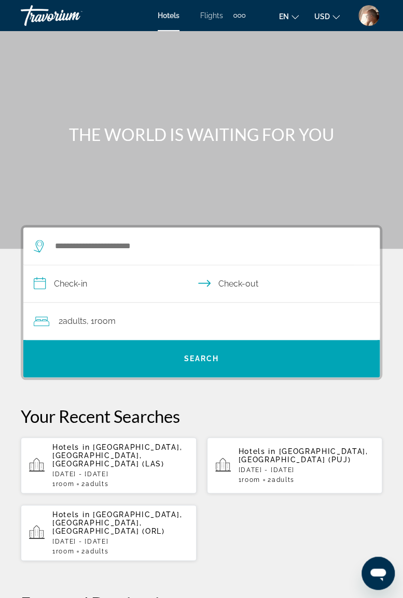
click at [258, 139] on h1 "THE WORLD IS WAITING FOR YOU" at bounding box center [201, 134] width 361 height 21
